Goal: Information Seeking & Learning: Learn about a topic

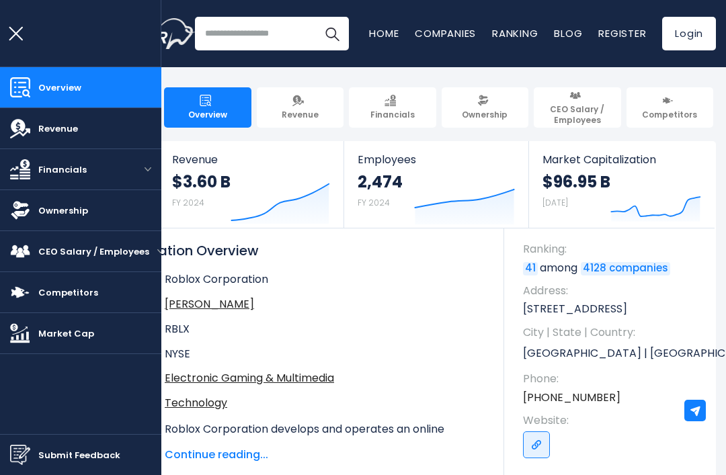
click at [189, 175] on strong "$3.60 B" at bounding box center [201, 181] width 58 height 21
click at [196, 161] on span "Revenue" at bounding box center [251, 159] width 158 height 13
click at [161, 158] on button "open menu" at bounding box center [147, 169] width 27 height 40
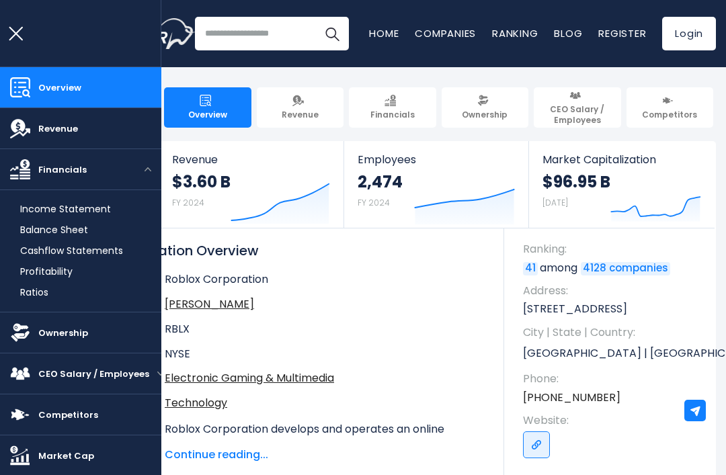
click at [8, 26] on button "open menu" at bounding box center [20, 33] width 40 height 67
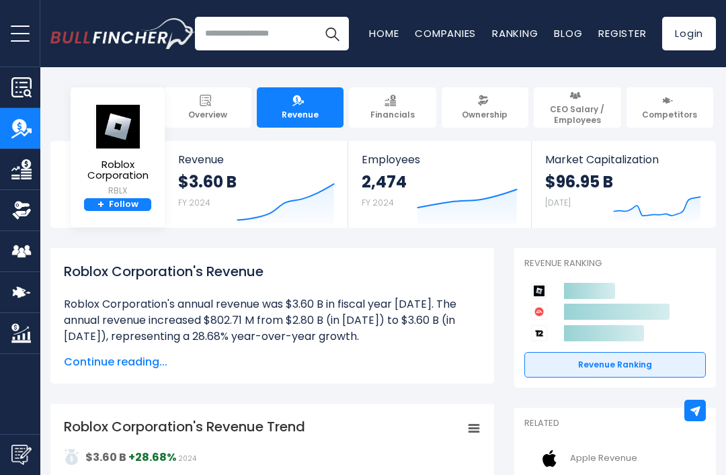
click at [126, 206] on link "+ Follow" at bounding box center [117, 204] width 67 height 13
